Goal: Transaction & Acquisition: Download file/media

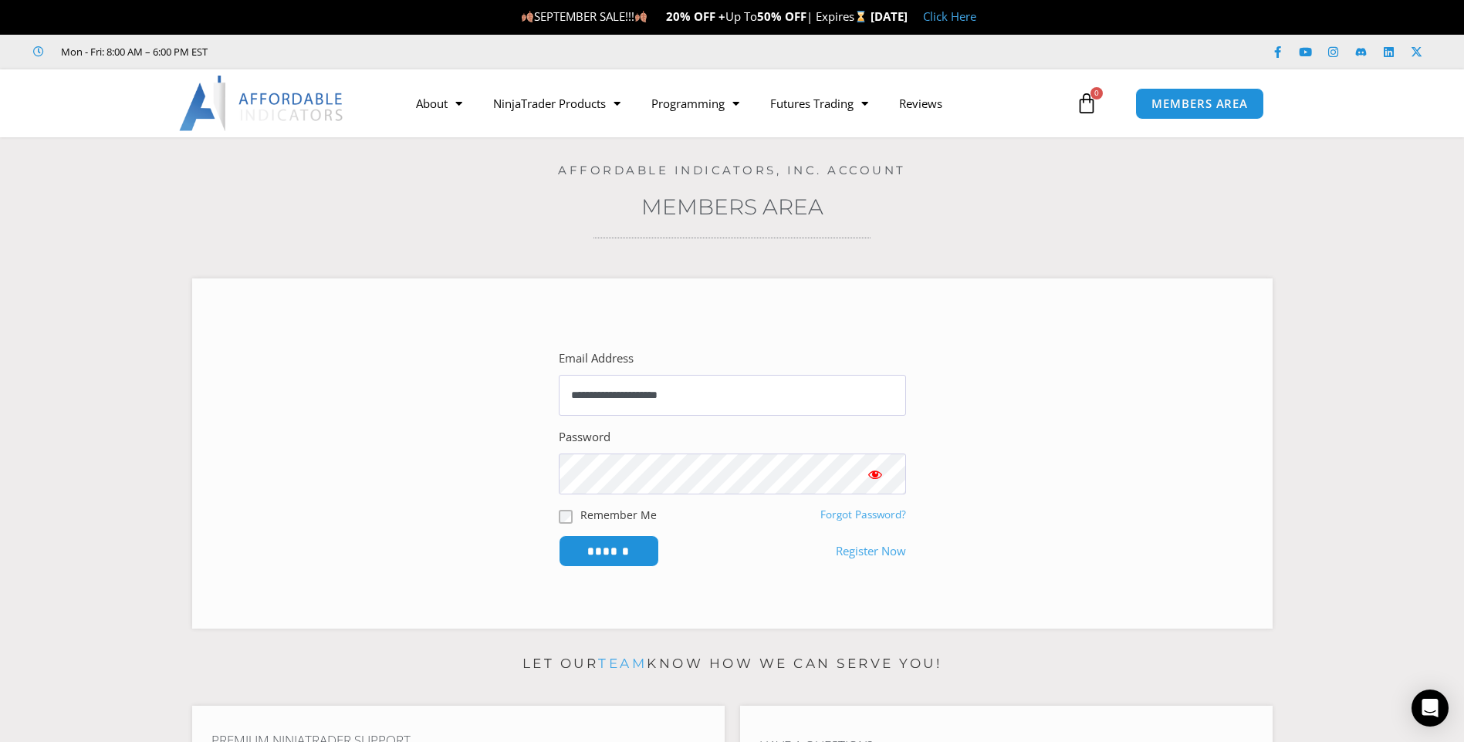
click at [559, 536] on input "******" at bounding box center [609, 552] width 100 height 32
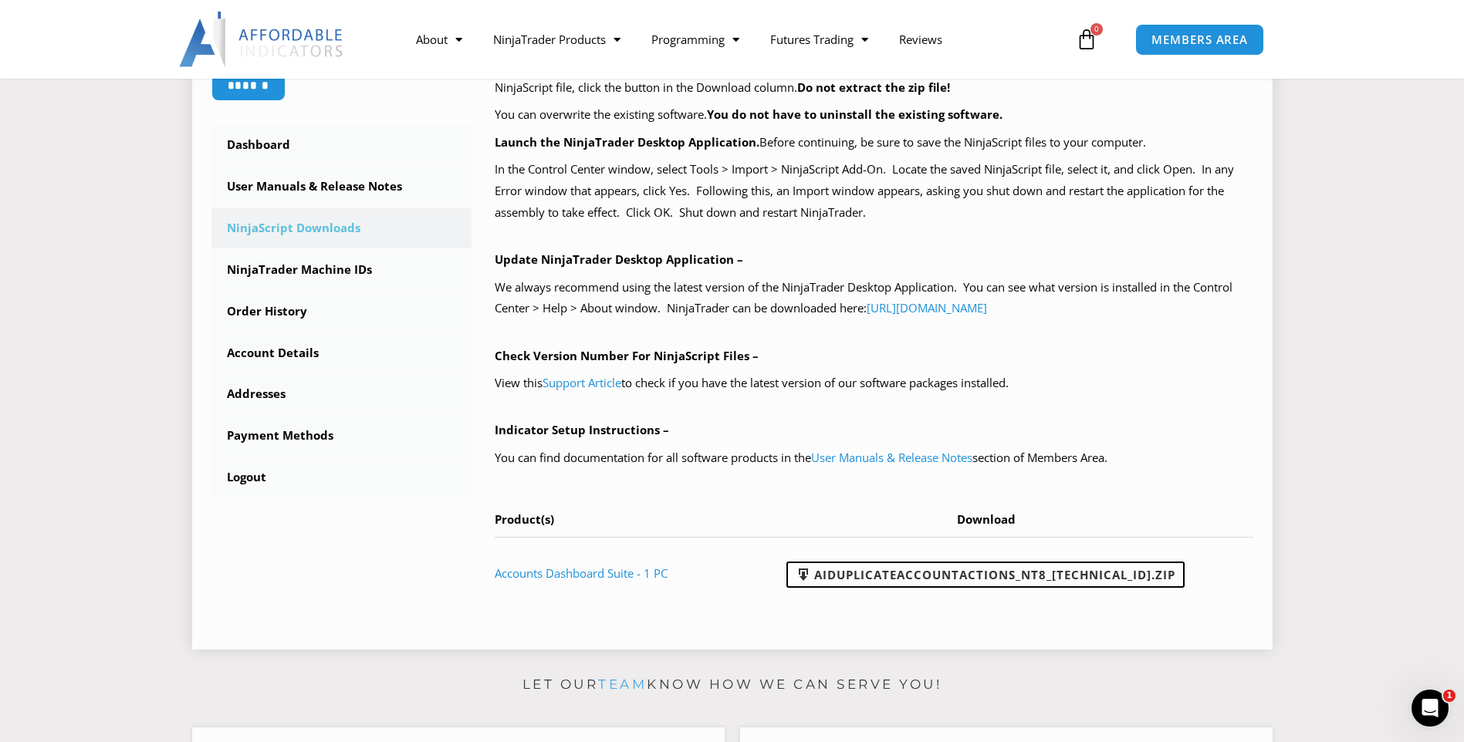
scroll to position [411, 0]
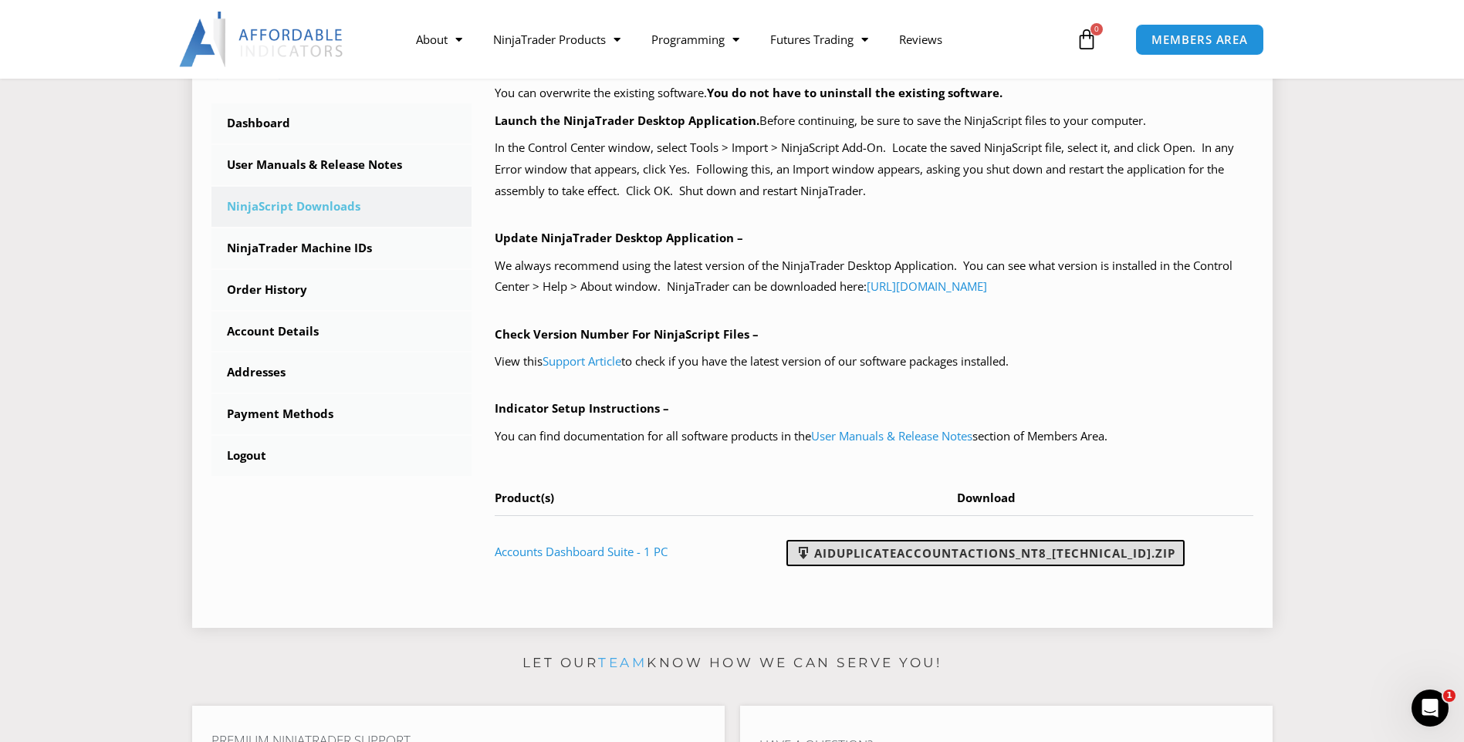
click at [1010, 553] on link "AIDuplicateAccountActions_NT8_25.9.10.1.zip" at bounding box center [985, 553] width 398 height 26
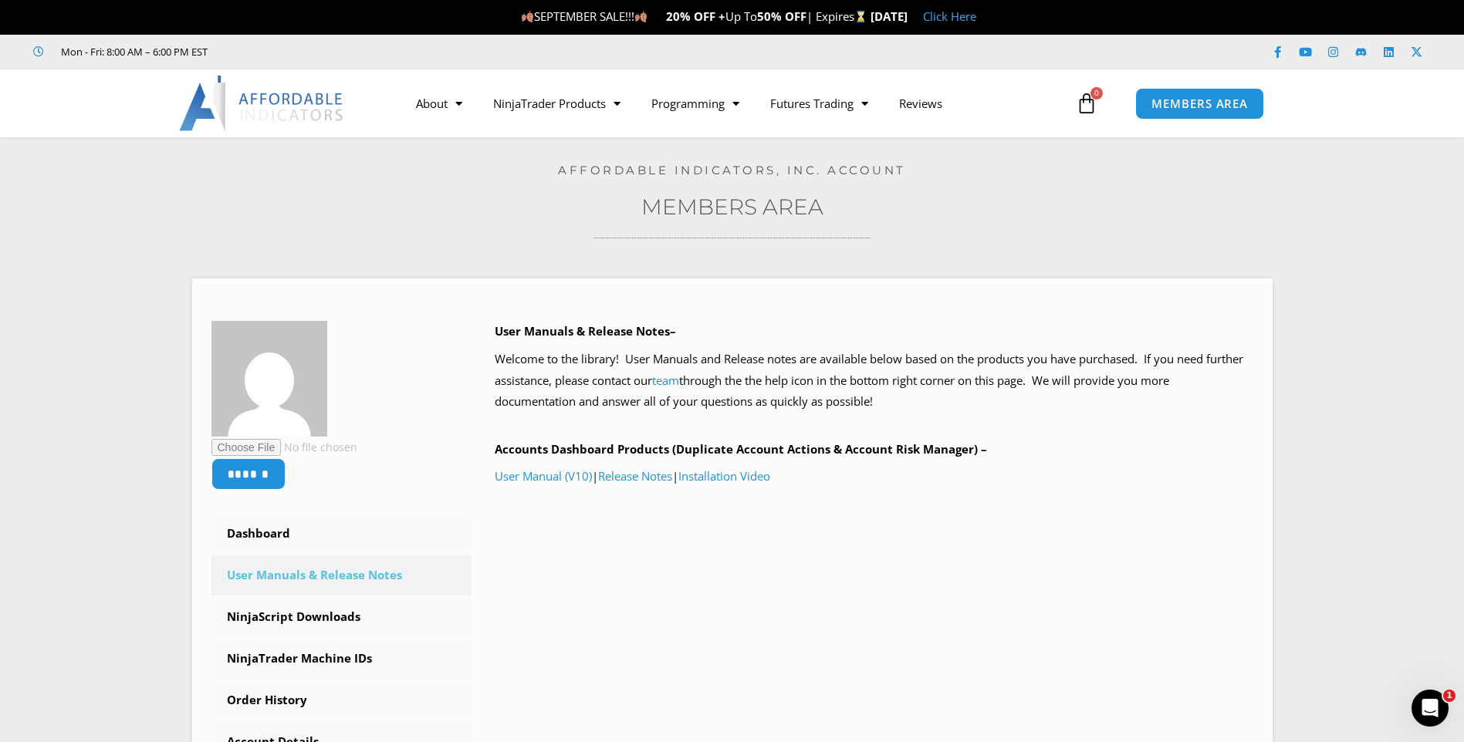
scroll to position [114, 0]
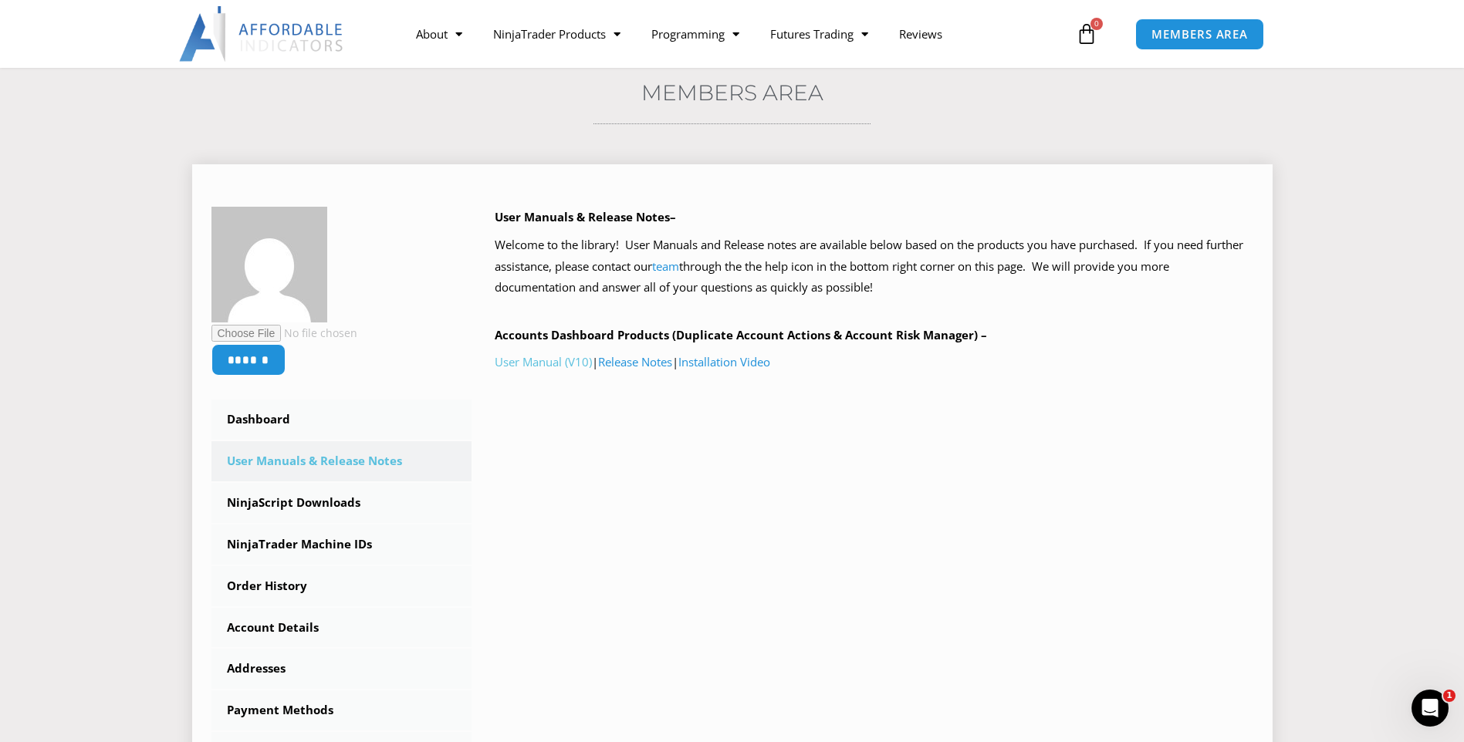
click at [564, 362] on link "User Manual (V10)" at bounding box center [543, 361] width 97 height 15
click at [1425, 703] on icon "Intercom-Nachrichtendienst öffnen" at bounding box center [1427, 706] width 25 height 25
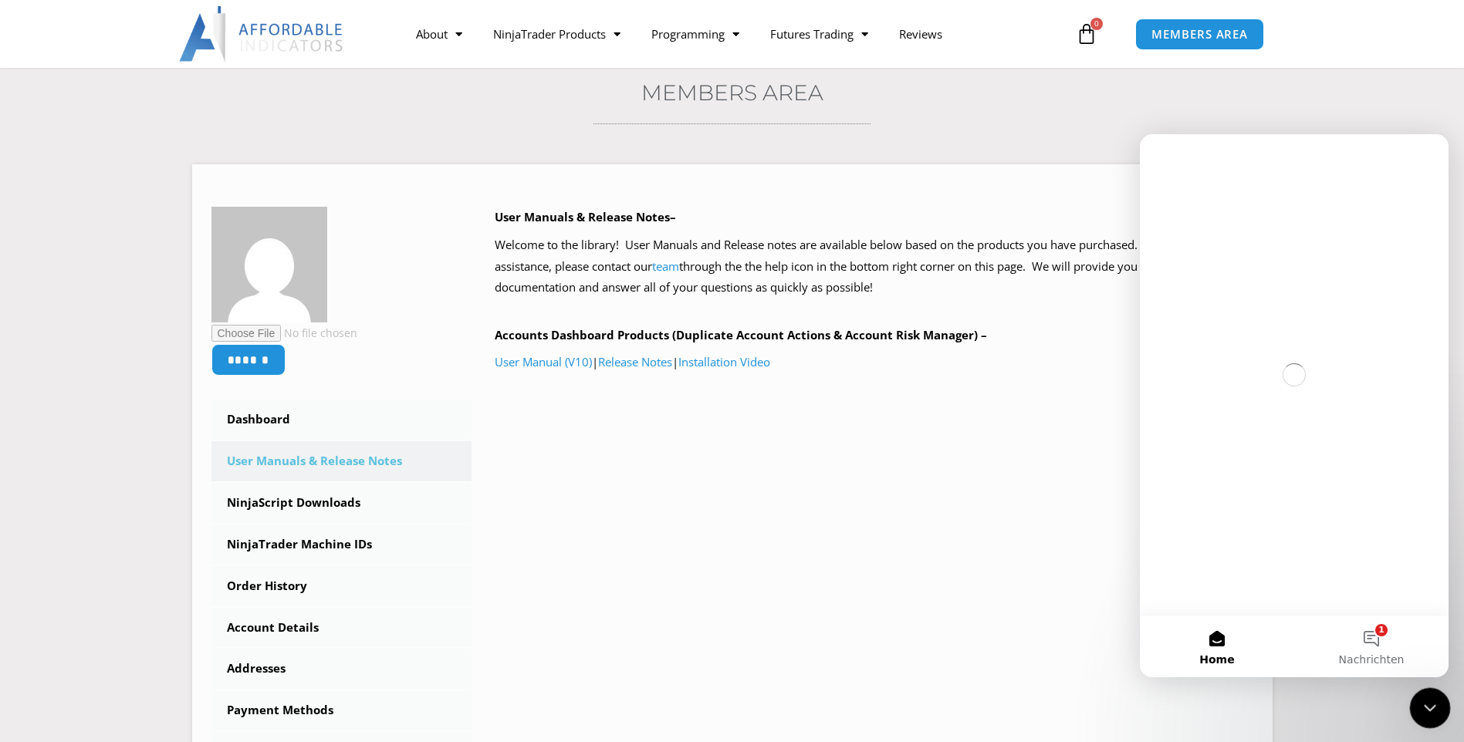
scroll to position [0, 0]
